Goal: Information Seeking & Learning: Learn about a topic

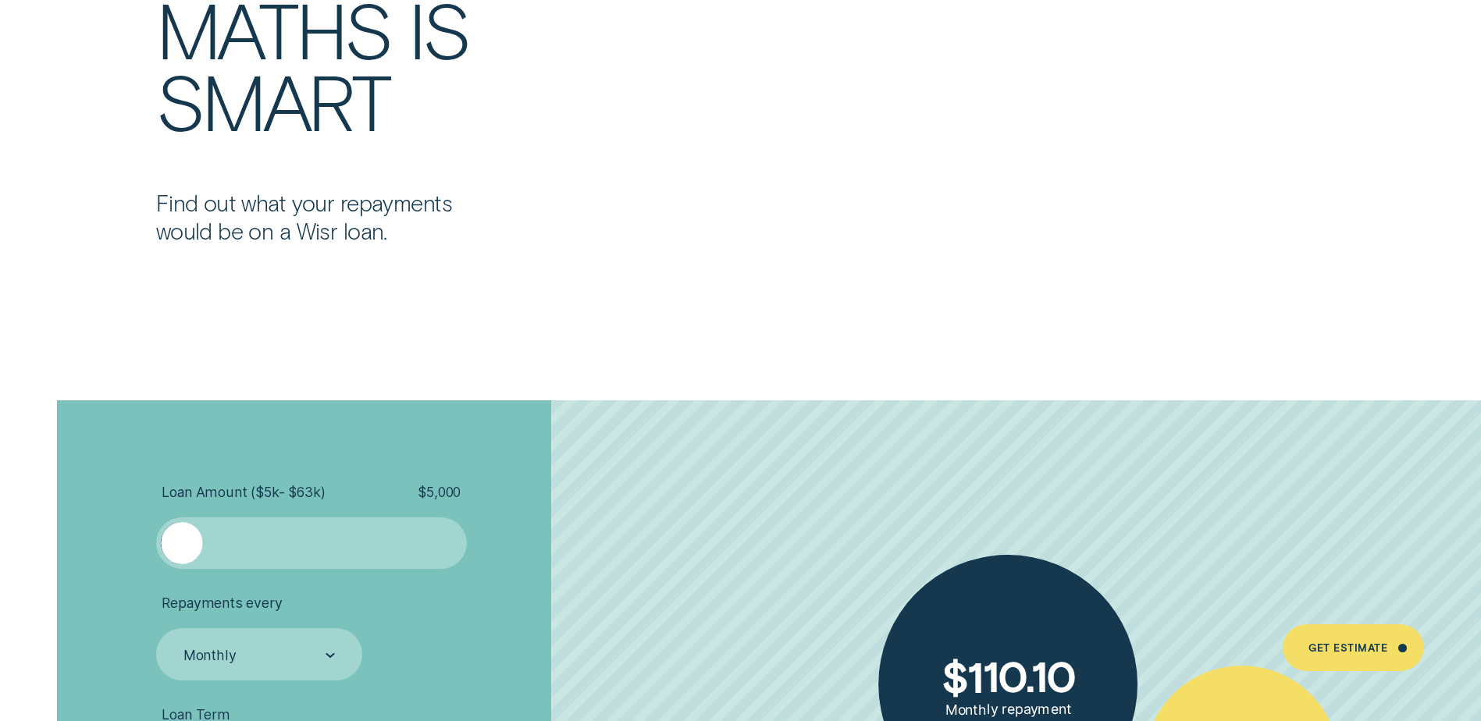
scroll to position [3200, 0]
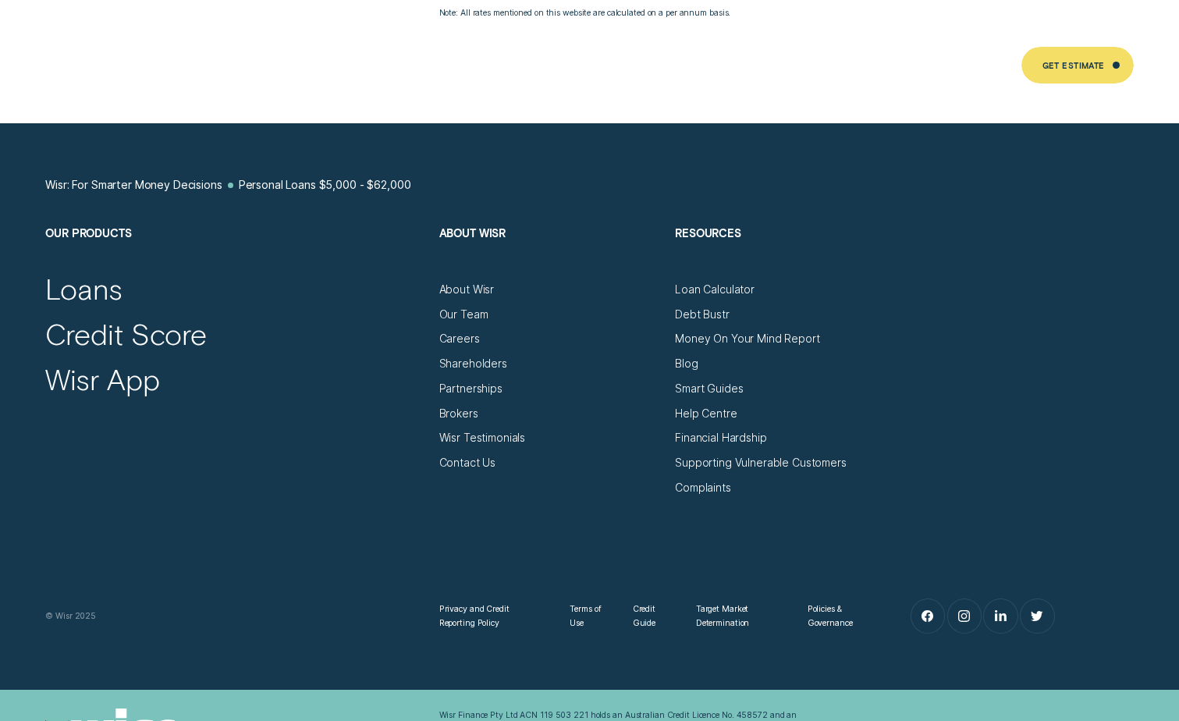
scroll to position [8742, 0]
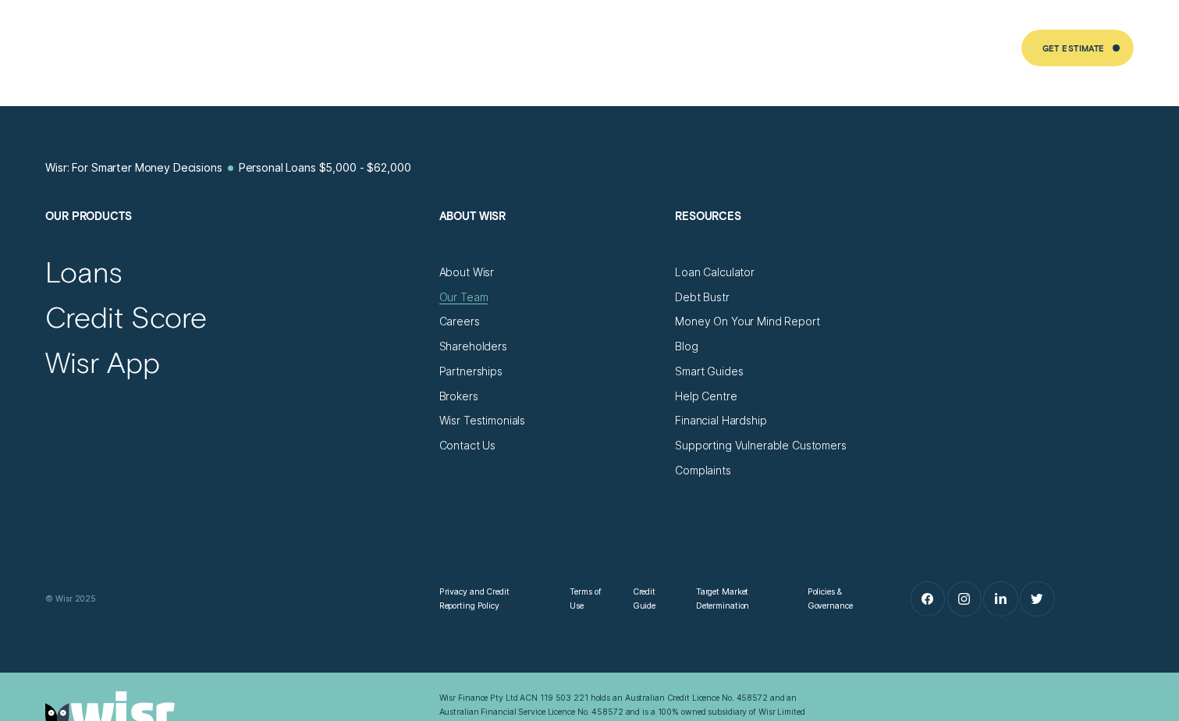
click at [473, 290] on div "Our Team" at bounding box center [463, 297] width 49 height 14
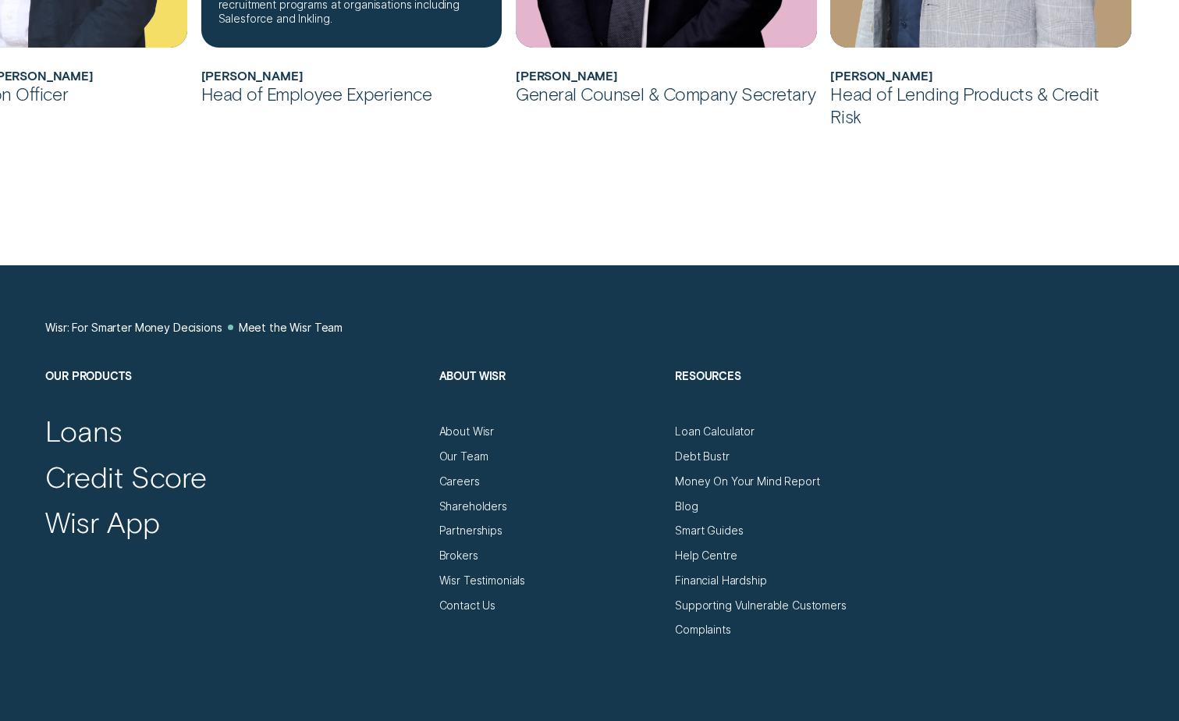
scroll to position [1561, 0]
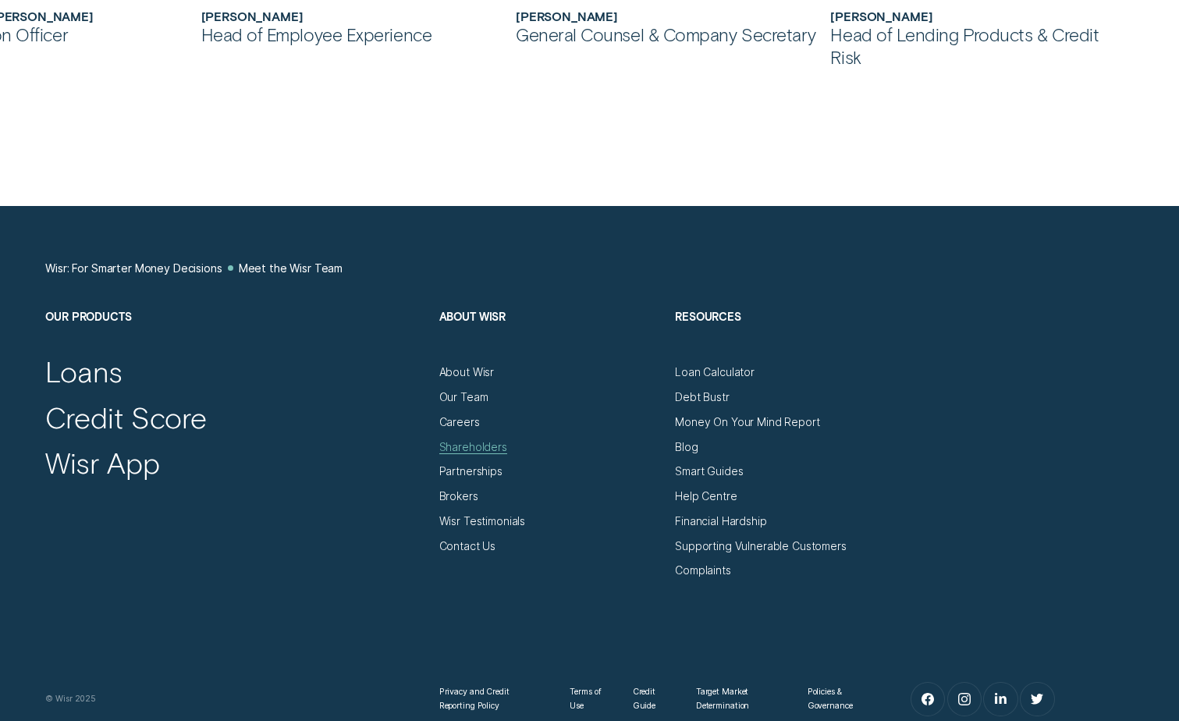
click at [474, 446] on div "Shareholders" at bounding box center [473, 447] width 68 height 14
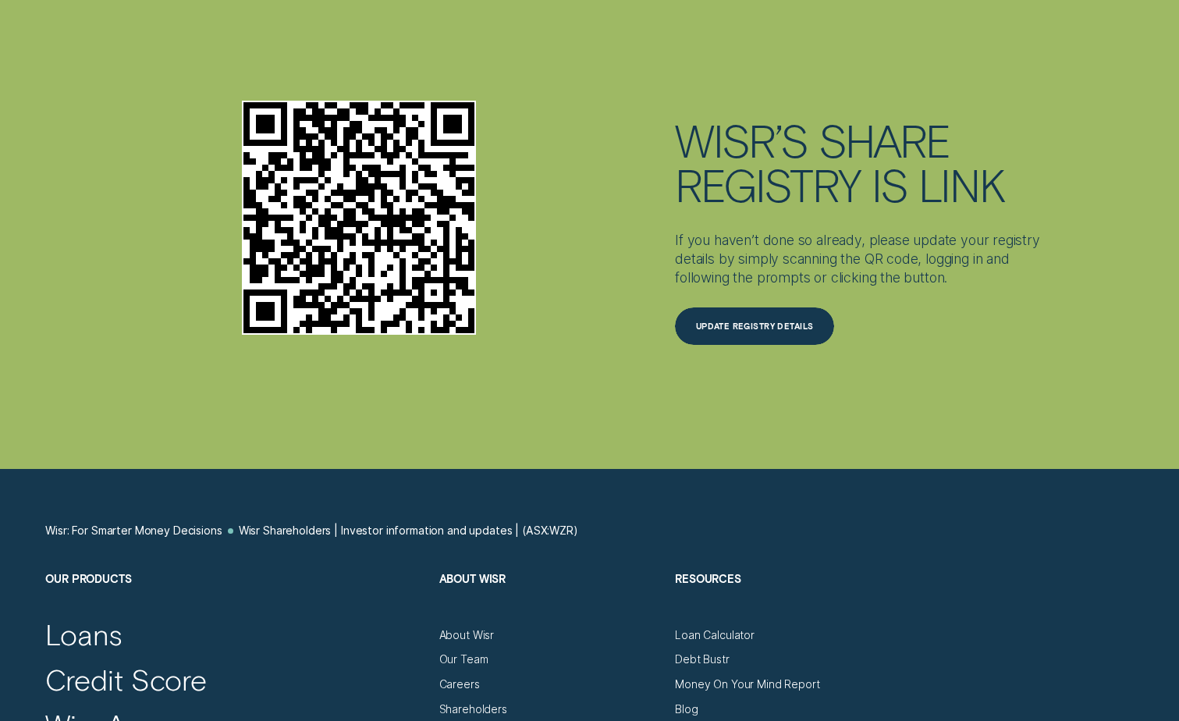
scroll to position [4238, 0]
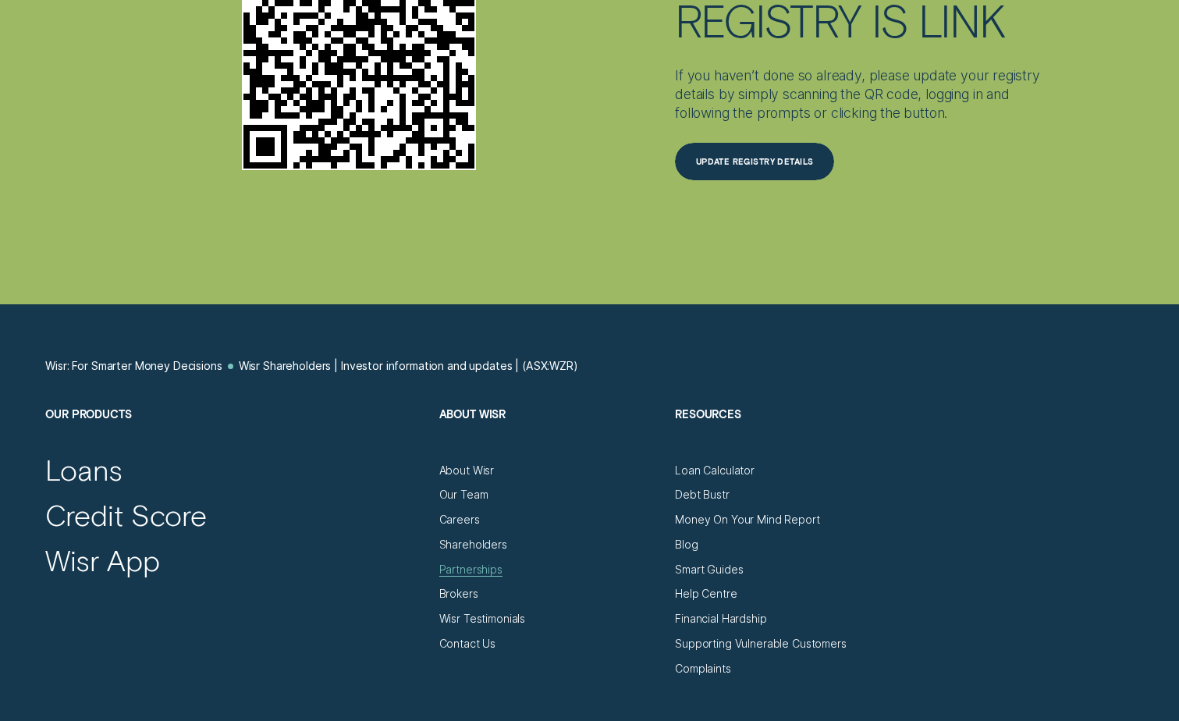
click at [485, 574] on div "Partnerships" at bounding box center [470, 570] width 63 height 14
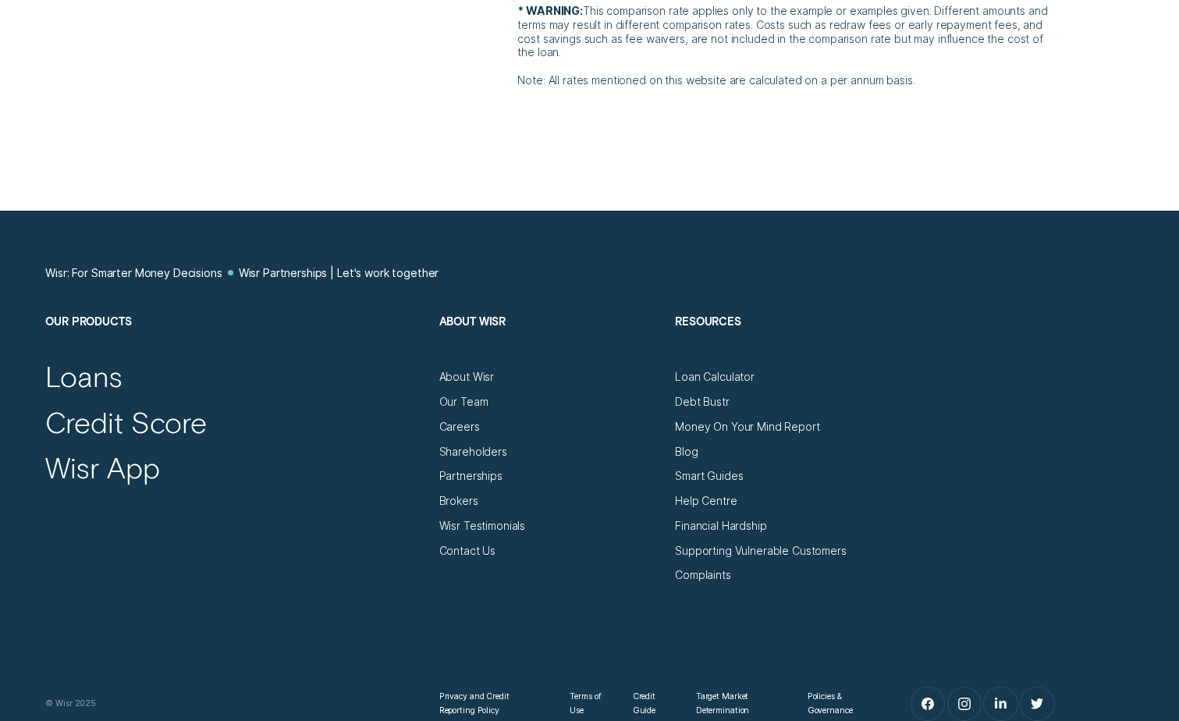
scroll to position [4527, 0]
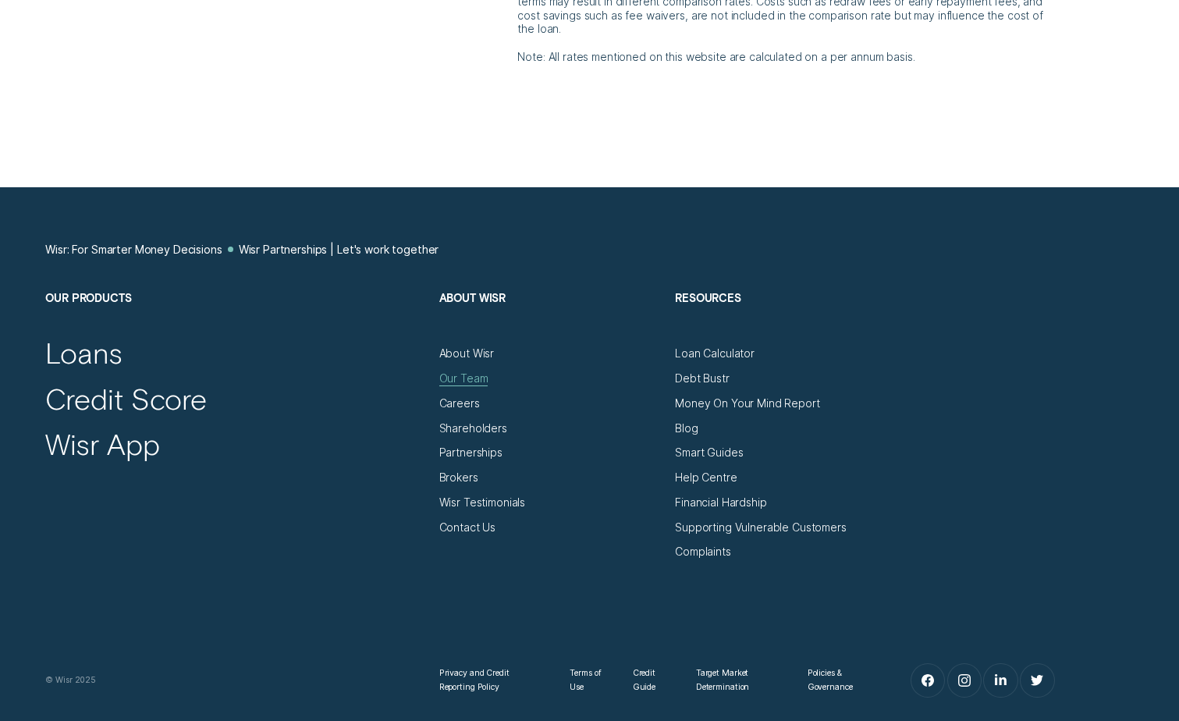
click at [475, 382] on div "Our Team" at bounding box center [463, 379] width 49 height 14
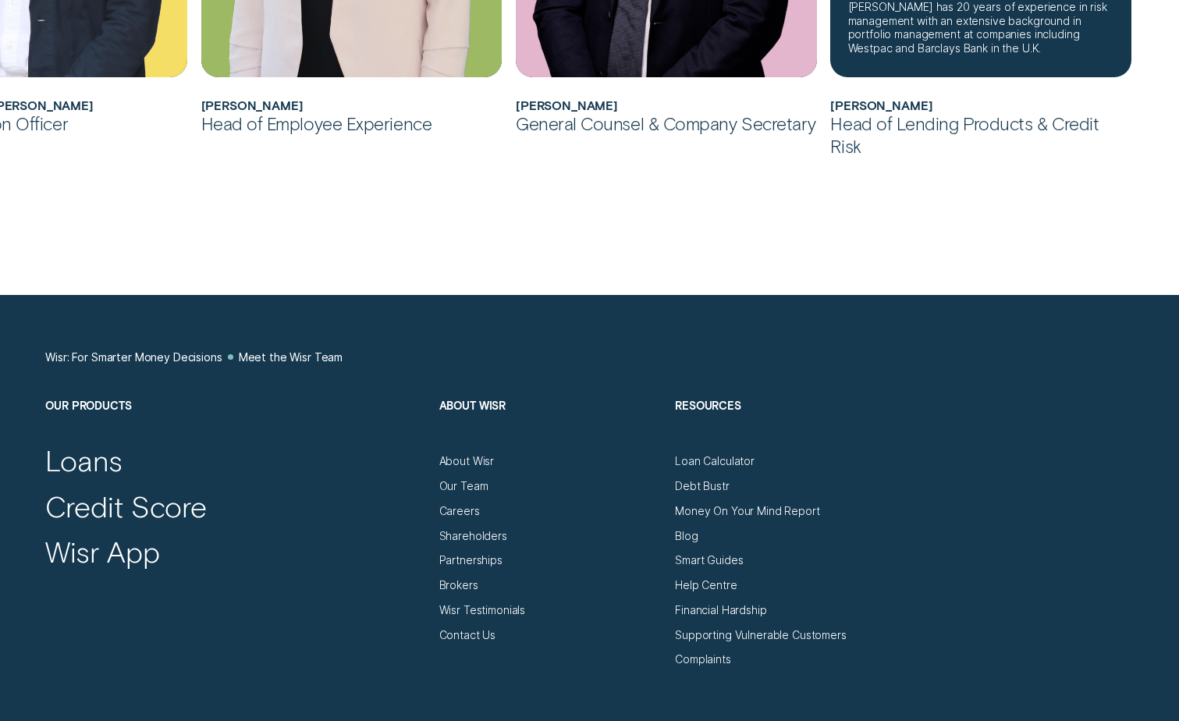
scroll to position [1483, 0]
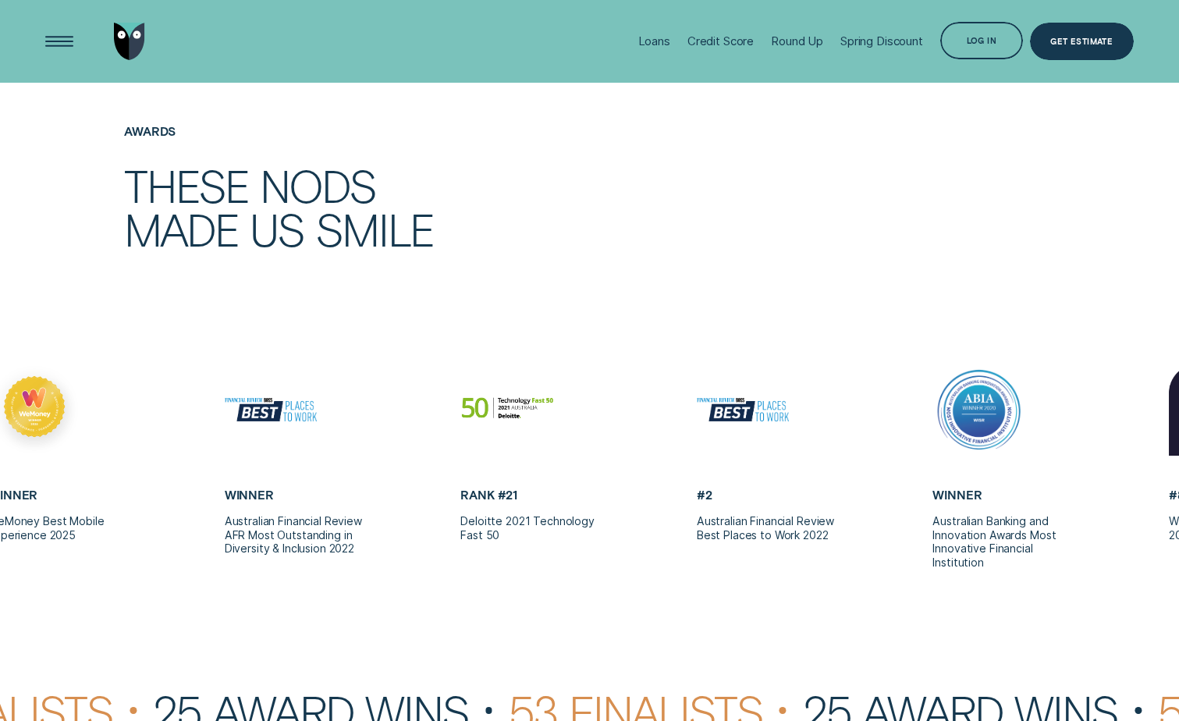
scroll to position [2888, 0]
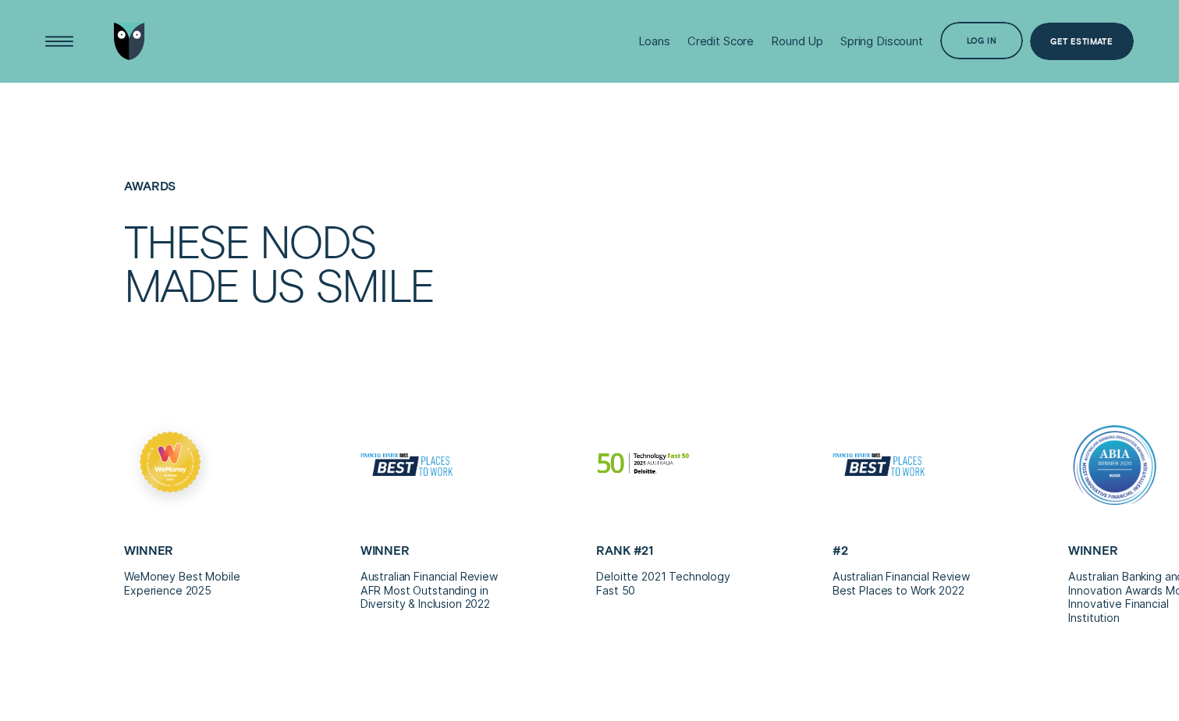
click at [978, 360] on div "Awards These nods made us smile" at bounding box center [589, 299] width 1102 height 240
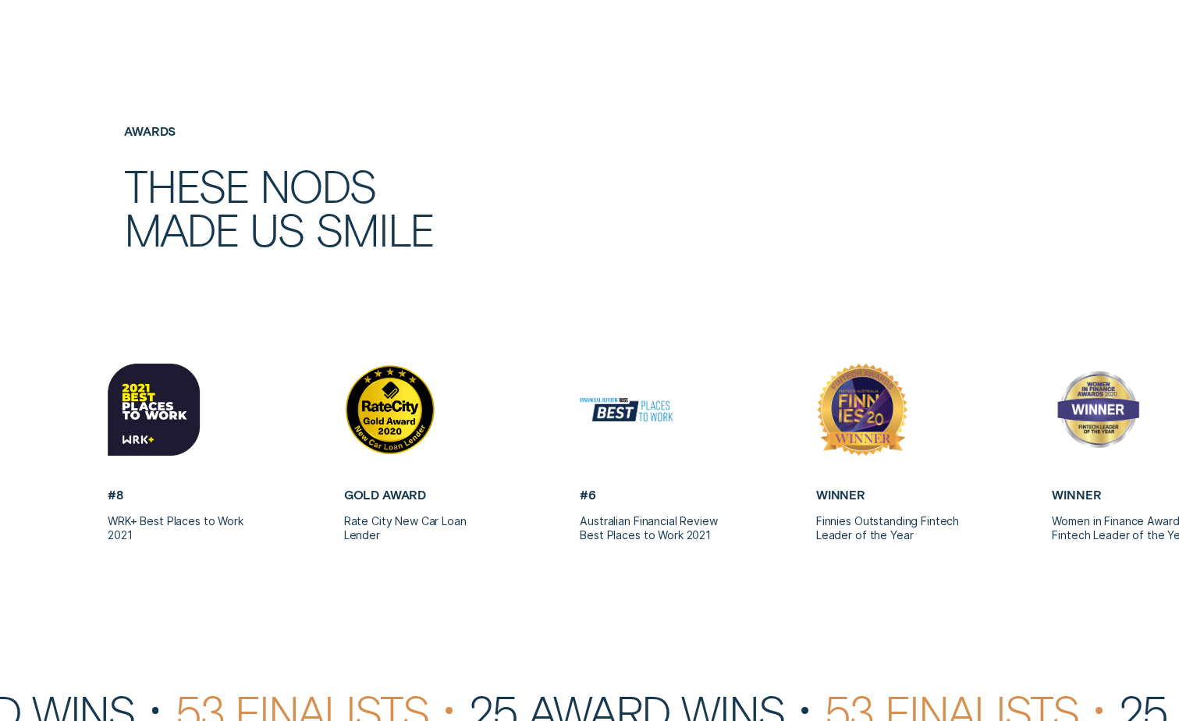
scroll to position [3512, 0]
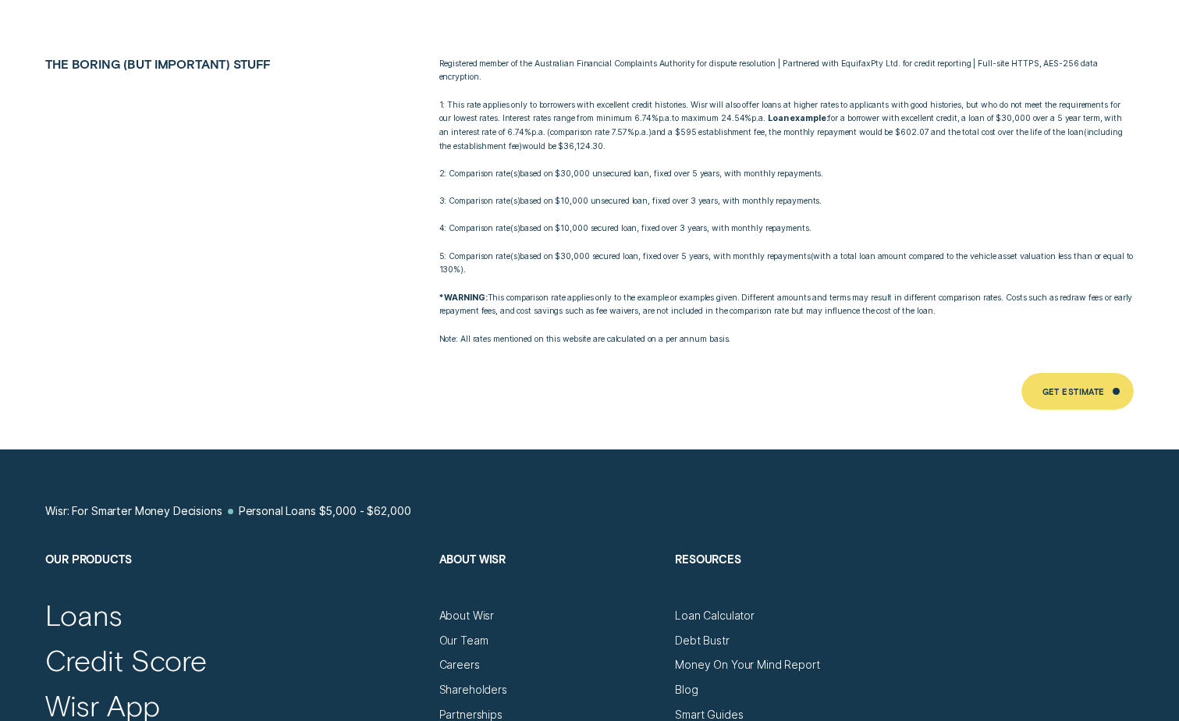
scroll to position [8409, 0]
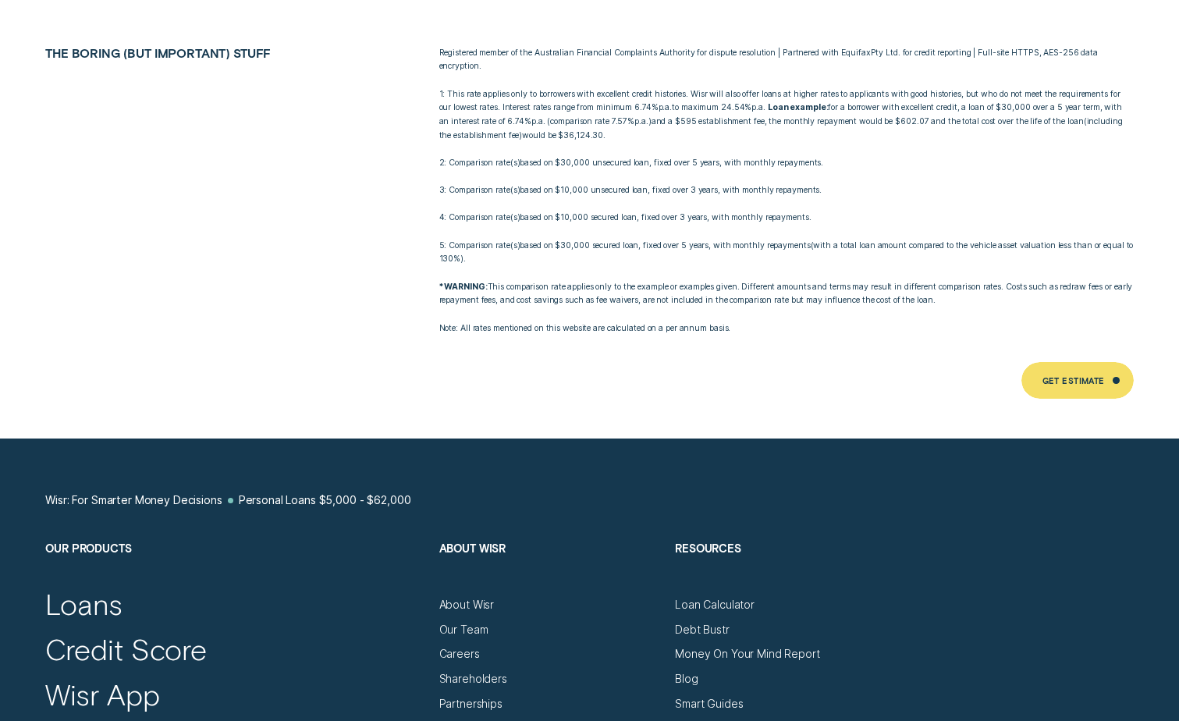
click at [453, 661] on div "Shareholders" at bounding box center [550, 673] width 222 height 25
click at [456, 672] on div "Shareholders" at bounding box center [473, 679] width 68 height 14
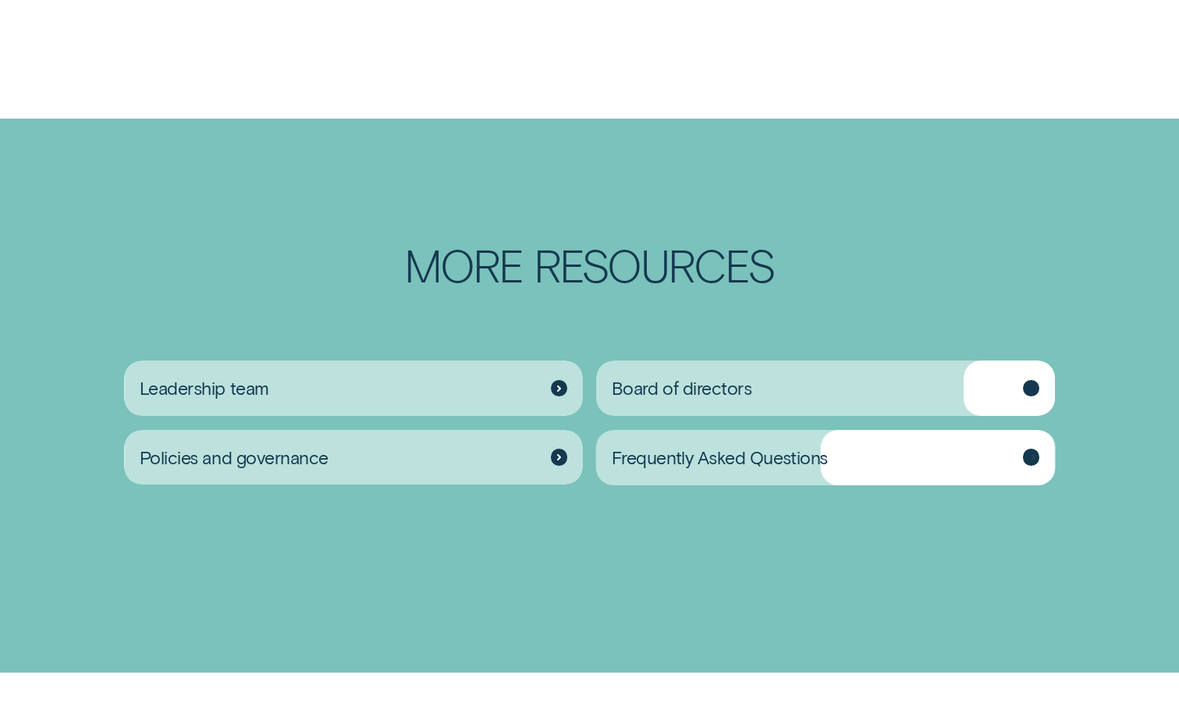
scroll to position [2107, 0]
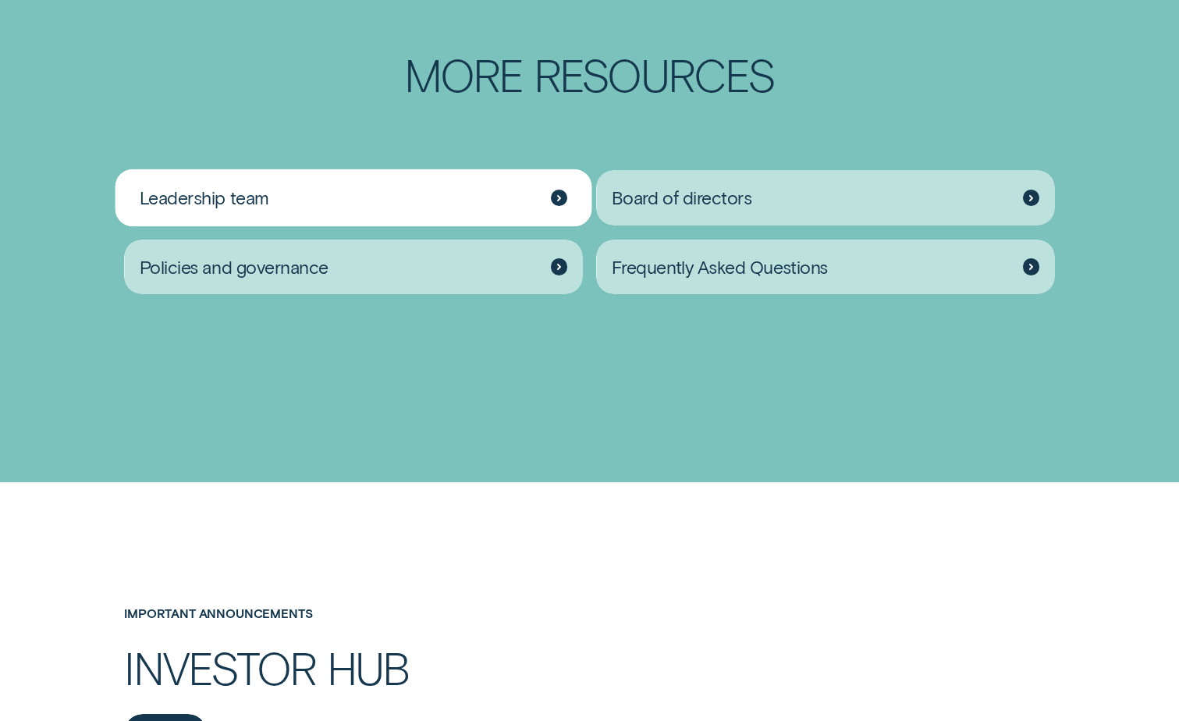
click at [544, 176] on div "Leadership team" at bounding box center [353, 197] width 459 height 55
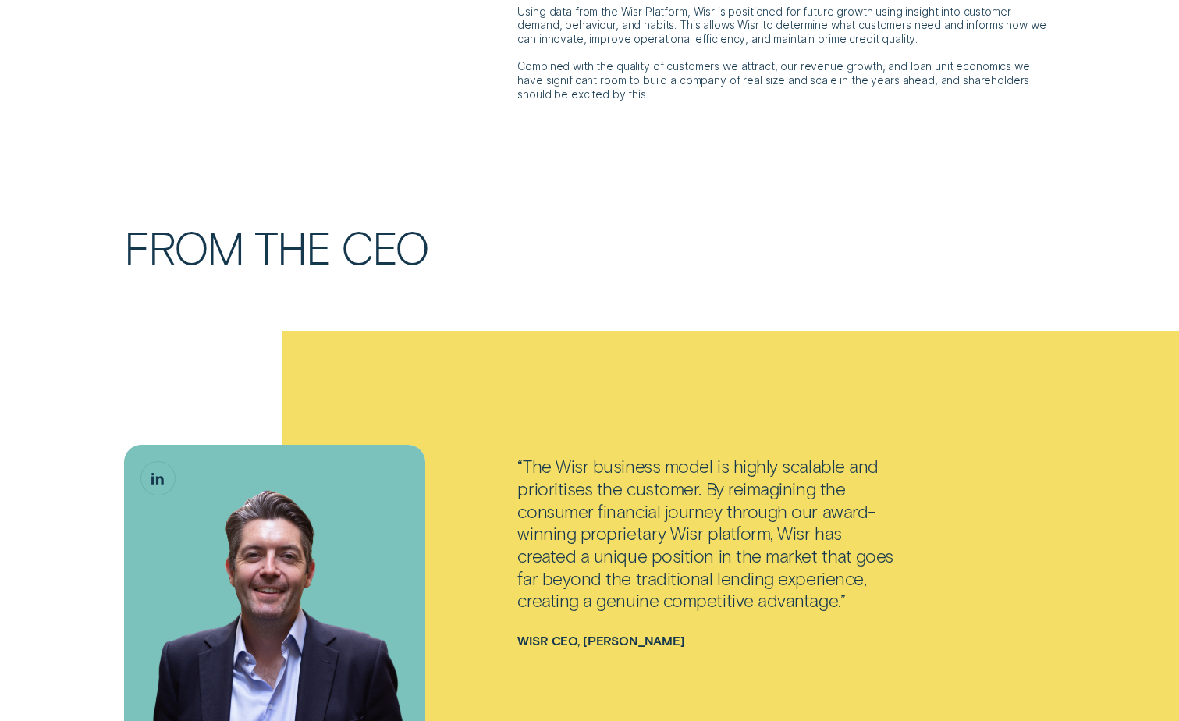
scroll to position [2107, 0]
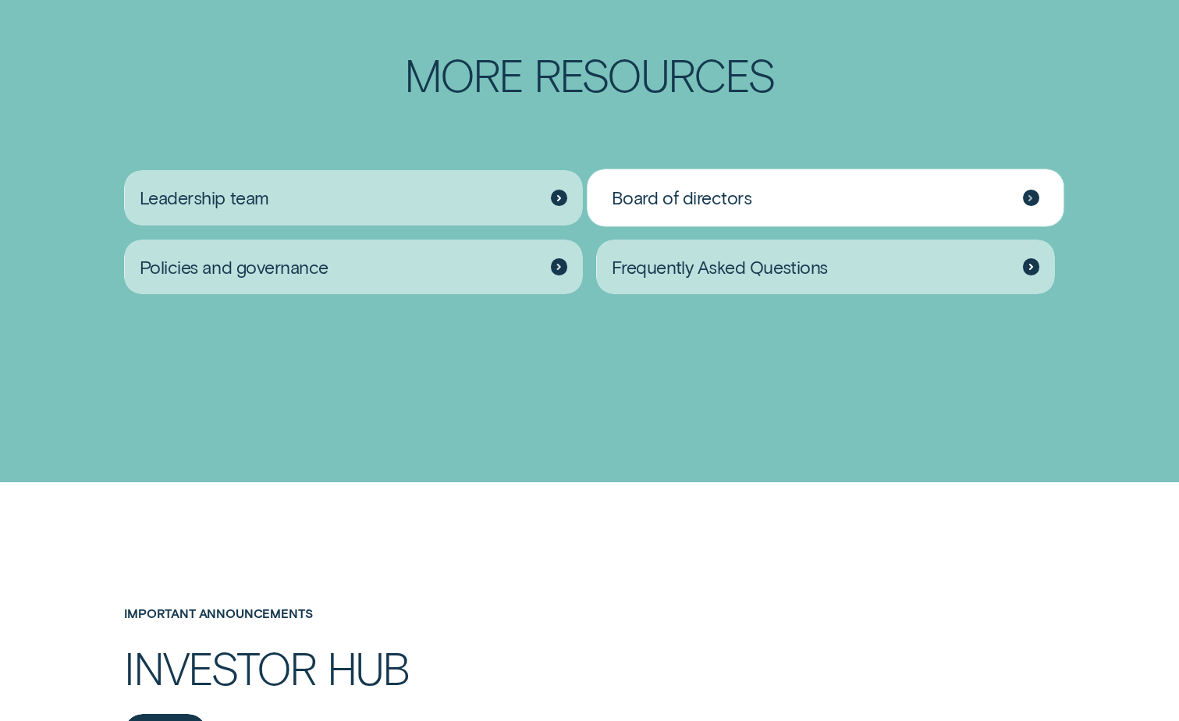
click at [676, 187] on span "Board of directors" at bounding box center [682, 198] width 140 height 23
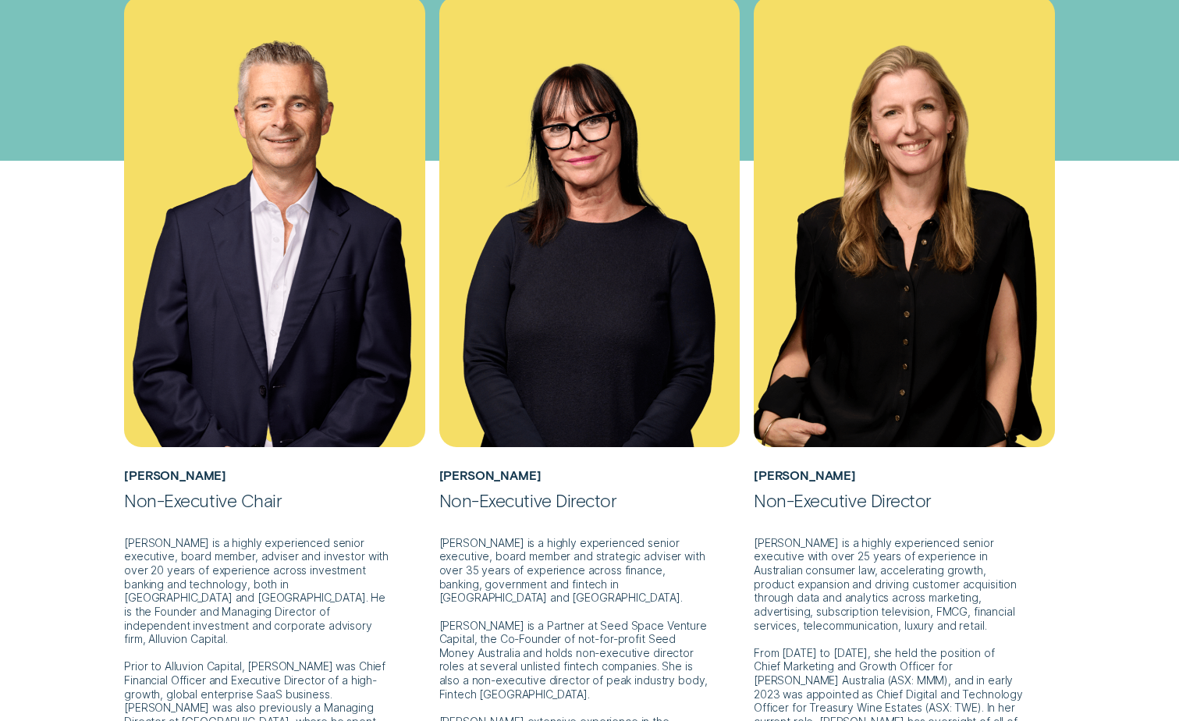
scroll to position [312, 0]
